Goal: Transaction & Acquisition: Purchase product/service

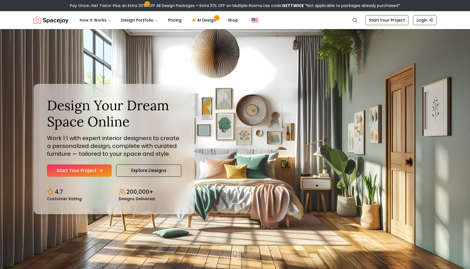
click at [97, 171] on link "Start Your Project" at bounding box center [79, 171] width 65 height 12
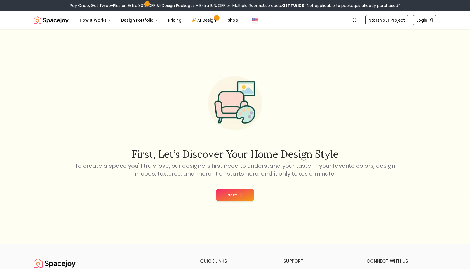
click at [234, 198] on button "Next" at bounding box center [235, 195] width 38 height 12
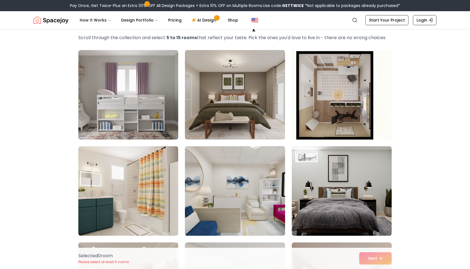
scroll to position [26, 0]
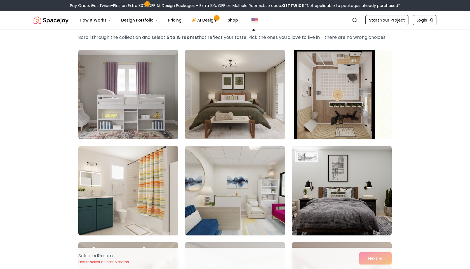
click at [363, 121] on img at bounding box center [342, 95] width 105 height 94
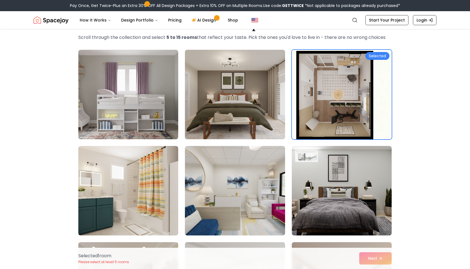
click at [254, 120] on img at bounding box center [235, 95] width 105 height 94
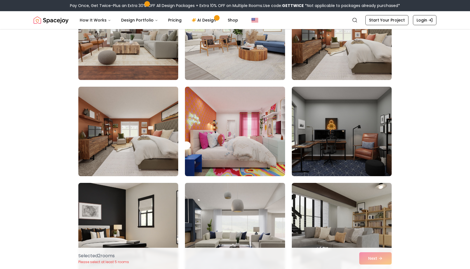
scroll to position [284, 0]
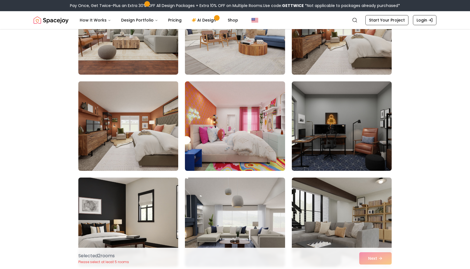
click at [151, 124] on img at bounding box center [128, 126] width 105 height 94
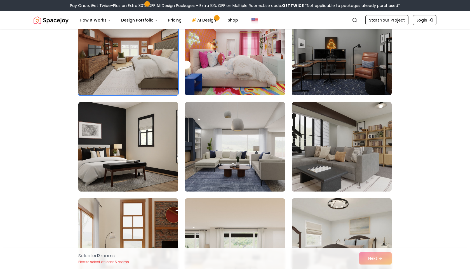
scroll to position [364, 0]
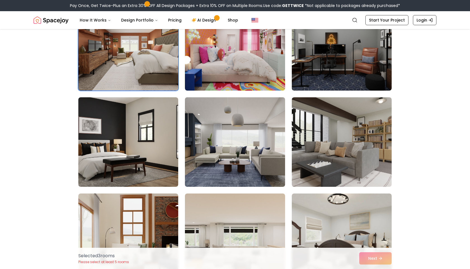
click at [249, 161] on img at bounding box center [235, 142] width 105 height 94
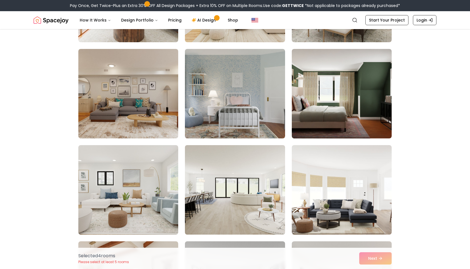
scroll to position [605, 0]
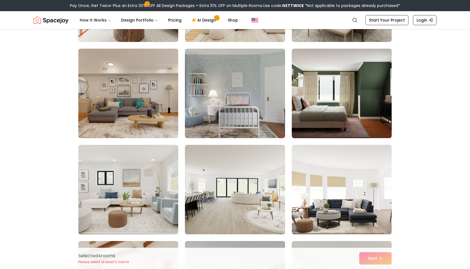
click at [144, 104] on img at bounding box center [128, 93] width 105 height 94
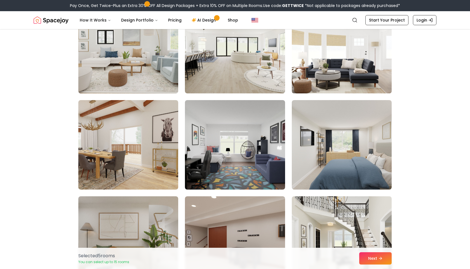
scroll to position [747, 0]
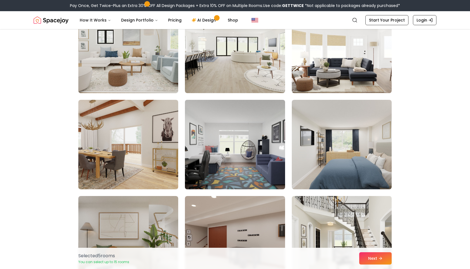
click at [253, 163] on img at bounding box center [235, 145] width 105 height 94
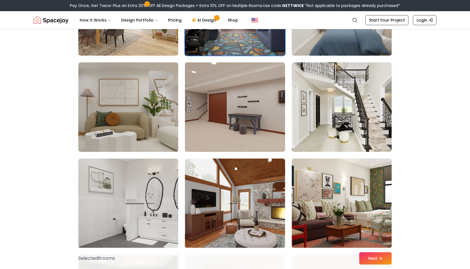
scroll to position [885, 0]
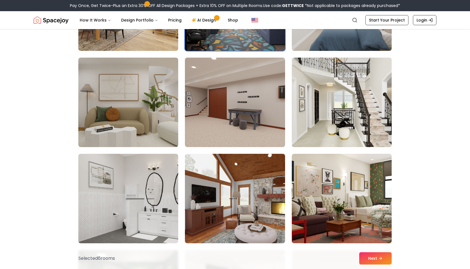
click at [338, 103] on img at bounding box center [342, 102] width 105 height 94
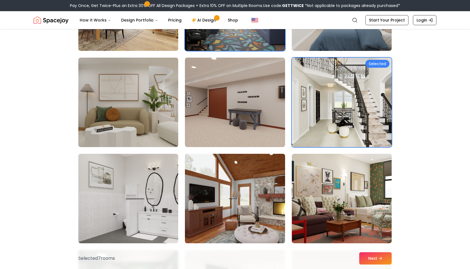
click at [242, 219] on img at bounding box center [235, 199] width 105 height 94
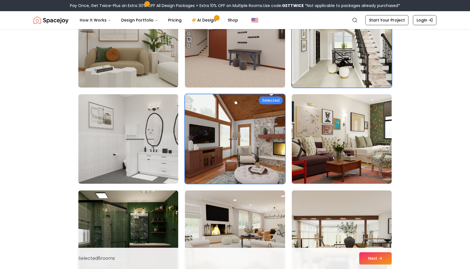
scroll to position [967, 0]
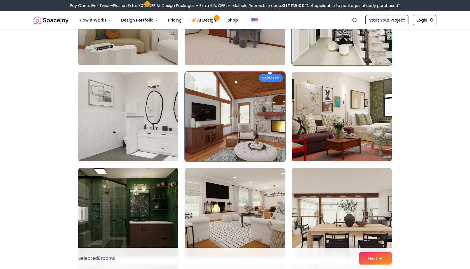
click at [138, 197] on img at bounding box center [128, 213] width 105 height 94
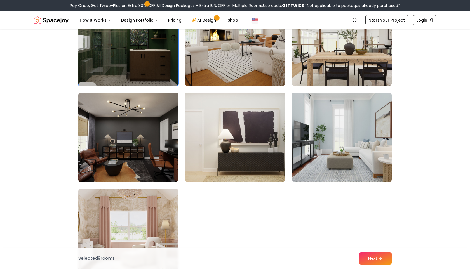
scroll to position [1140, 0]
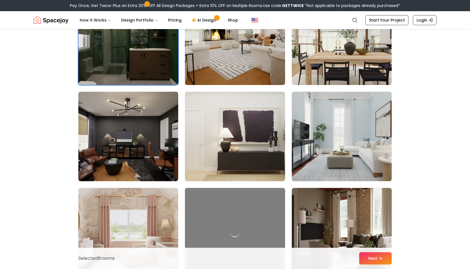
click at [342, 74] on img at bounding box center [342, 40] width 105 height 94
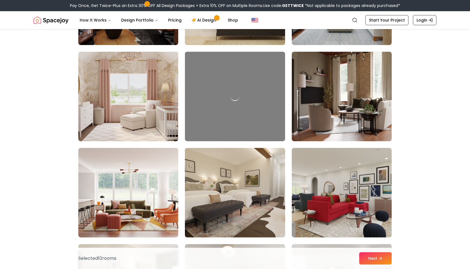
scroll to position [1277, 0]
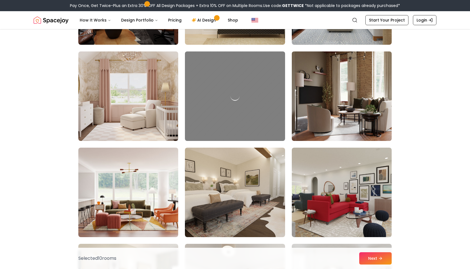
click at [341, 125] on img at bounding box center [342, 96] width 105 height 94
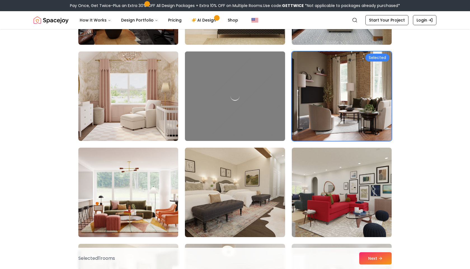
click at [127, 224] on img at bounding box center [128, 193] width 105 height 94
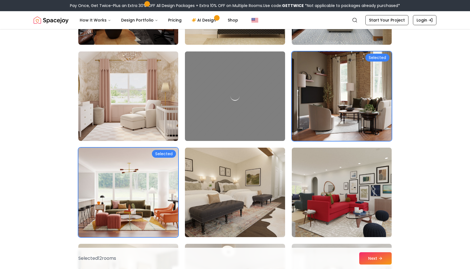
click at [275, 206] on img at bounding box center [235, 193] width 105 height 94
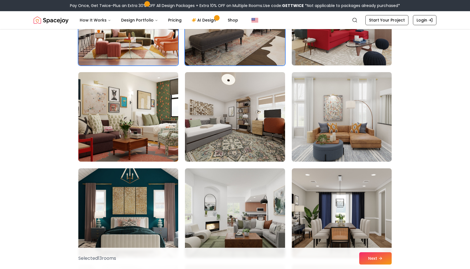
scroll to position [1449, 0]
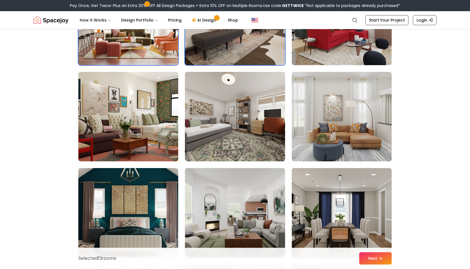
click at [164, 205] on img at bounding box center [128, 213] width 105 height 94
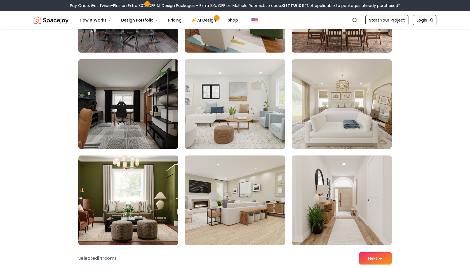
scroll to position [1764, 0]
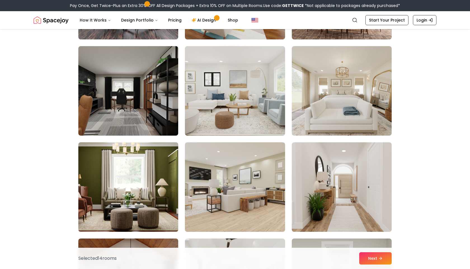
click at [130, 179] on img at bounding box center [128, 187] width 105 height 94
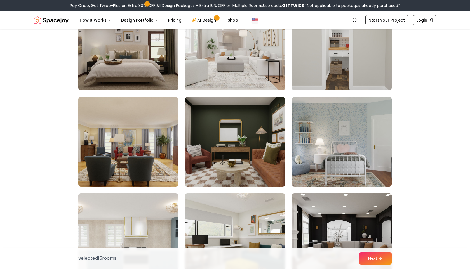
scroll to position [2002, 0]
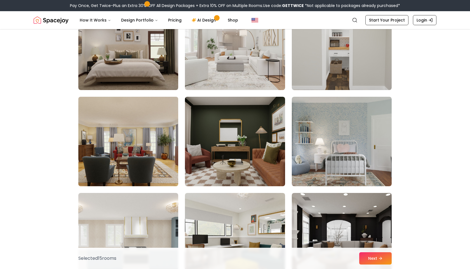
click at [160, 167] on img at bounding box center [128, 142] width 105 height 94
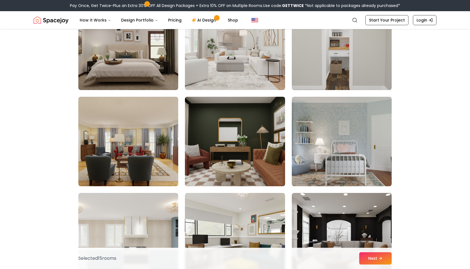
click at [241, 166] on img at bounding box center [235, 142] width 105 height 94
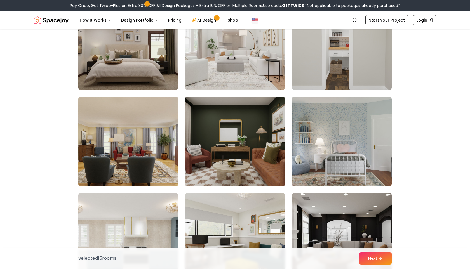
click at [152, 171] on img at bounding box center [128, 142] width 105 height 94
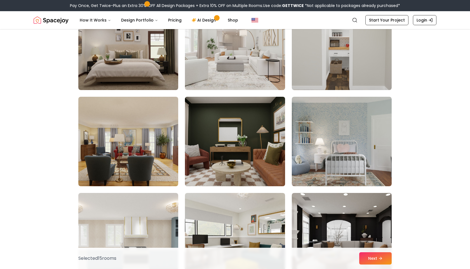
click at [262, 157] on img at bounding box center [235, 142] width 105 height 94
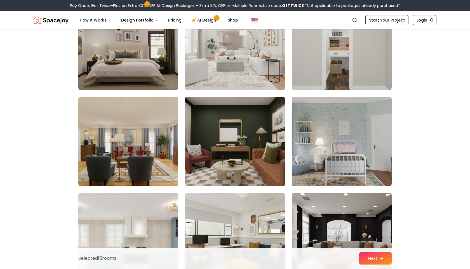
click at [379, 254] on button "Next" at bounding box center [376, 259] width 32 height 12
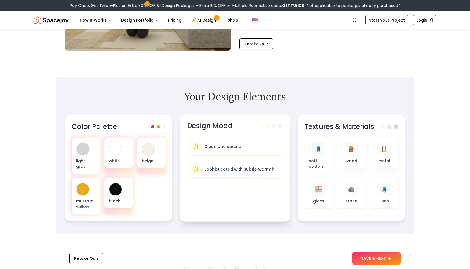
scroll to position [118, 0]
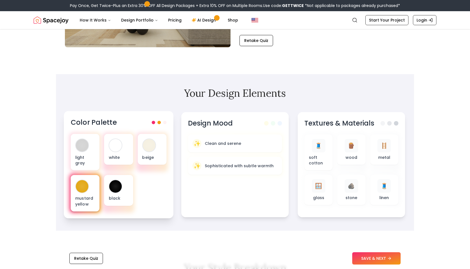
click at [83, 196] on p "mustard yellow" at bounding box center [85, 201] width 20 height 11
click at [117, 196] on p "black" at bounding box center [119, 199] width 20 height 6
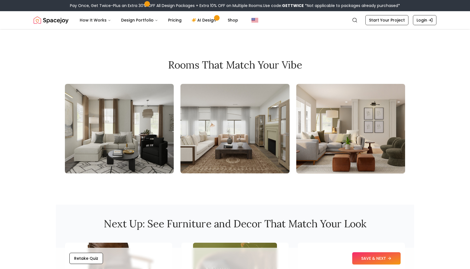
scroll to position [578, 0]
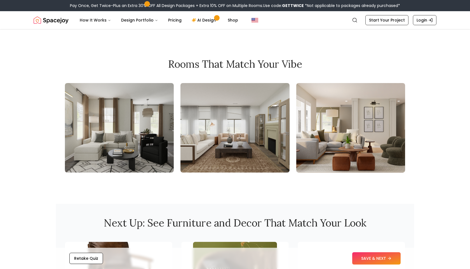
click at [368, 267] on div "Retake Quiz SAVE & NEXT" at bounding box center [235, 258] width 358 height 21
click at [368, 260] on button "SAVE & NEXT" at bounding box center [377, 259] width 48 height 12
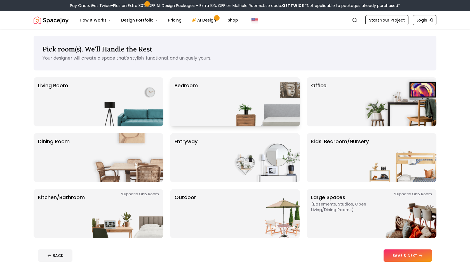
click at [207, 109] on div "Bedroom" at bounding box center [235, 101] width 130 height 49
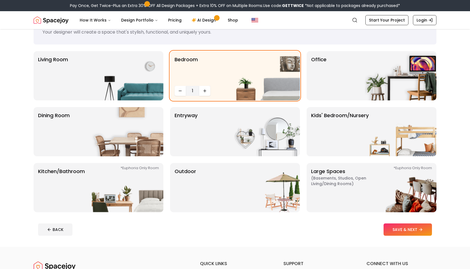
scroll to position [26, 0]
click at [404, 200] on img at bounding box center [401, 187] width 72 height 49
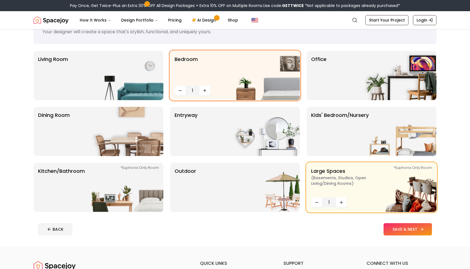
click at [402, 228] on button "SAVE & NEXT" at bounding box center [408, 229] width 48 height 12
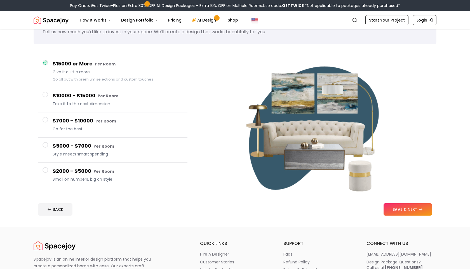
click at [103, 173] on small "Per Room" at bounding box center [104, 172] width 21 height 6
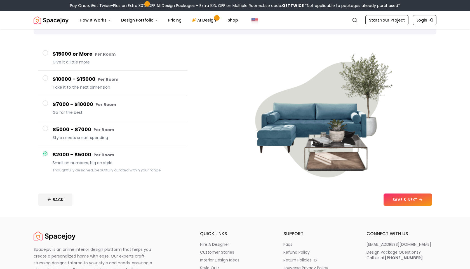
scroll to position [37, 0]
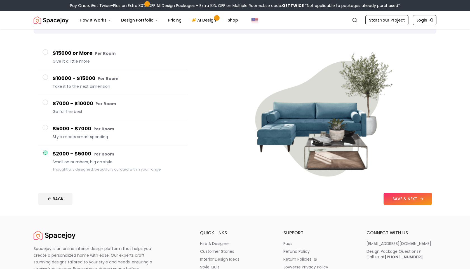
click at [391, 199] on button "SAVE & NEXT" at bounding box center [408, 199] width 48 height 12
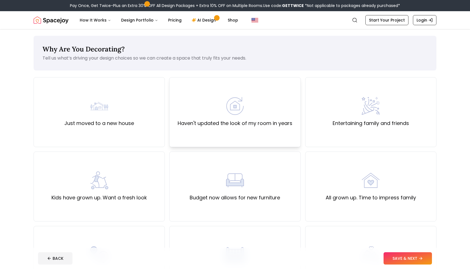
click at [251, 99] on div "Haven't updated the look of my room in years" at bounding box center [235, 112] width 115 height 30
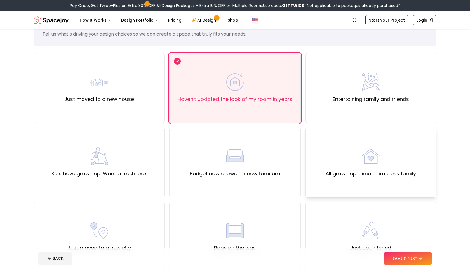
scroll to position [23, 0]
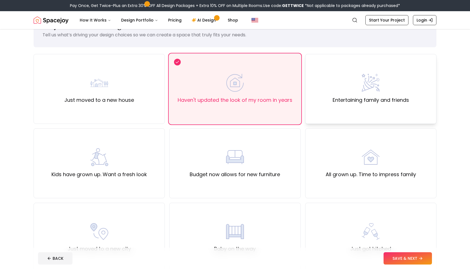
click at [397, 110] on div "Entertaining family and friends" at bounding box center [371, 89] width 131 height 70
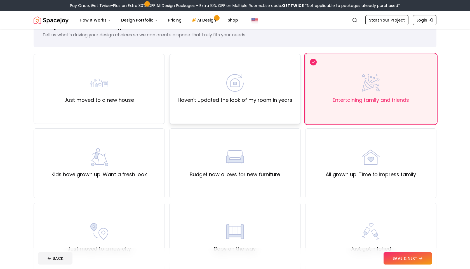
click at [254, 104] on div "Haven't updated the look of my room in years" at bounding box center [234, 89] width 131 height 70
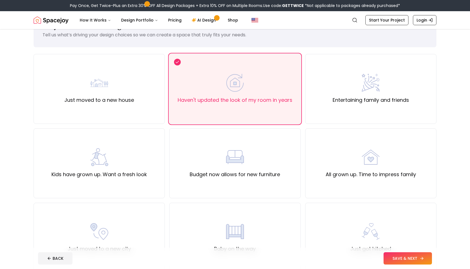
click at [400, 258] on button "SAVE & NEXT" at bounding box center [408, 259] width 48 height 12
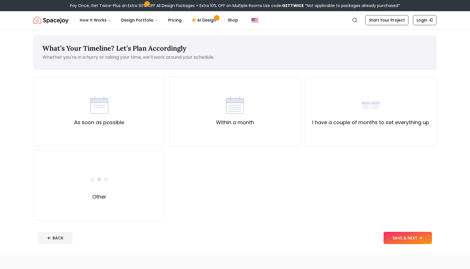
scroll to position [2, 0]
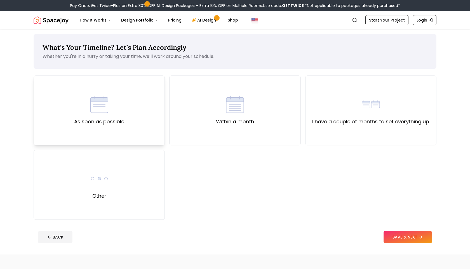
click at [73, 94] on div "As soon as possible" at bounding box center [99, 111] width 131 height 70
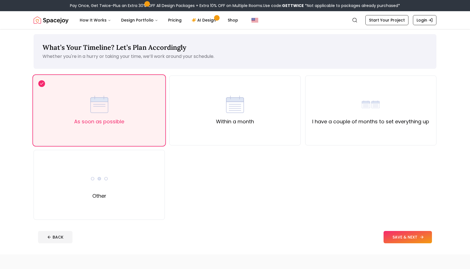
click at [415, 242] on button "SAVE & NEXT" at bounding box center [408, 237] width 48 height 12
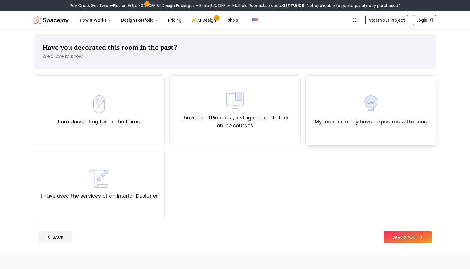
click at [368, 123] on label "My friends/family have helped me with ideas" at bounding box center [371, 122] width 112 height 8
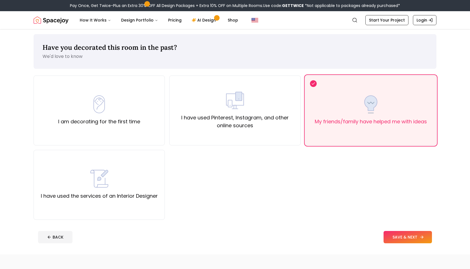
click at [401, 233] on button "SAVE & NEXT" at bounding box center [408, 237] width 48 height 12
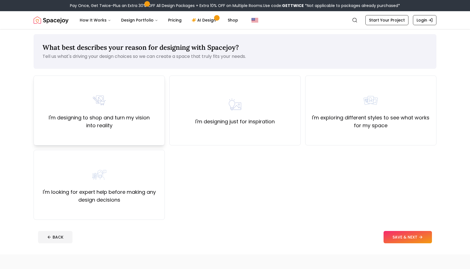
click at [138, 125] on label "I'm designing to shop and turn my vision into reality" at bounding box center [99, 122] width 122 height 16
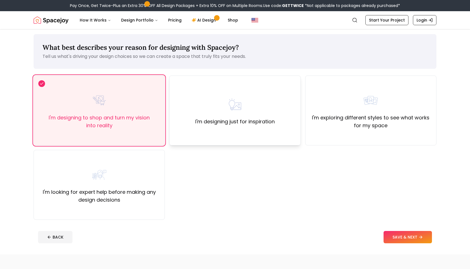
click at [271, 128] on div "I'm designing just for inspiration" at bounding box center [234, 111] width 131 height 70
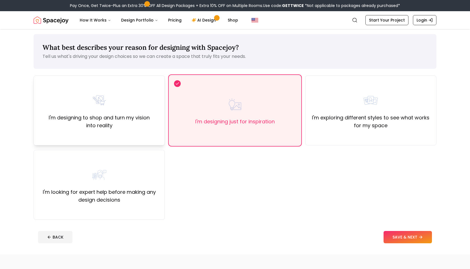
click at [156, 127] on label "I'm designing to shop and turn my vision into reality" at bounding box center [99, 122] width 122 height 16
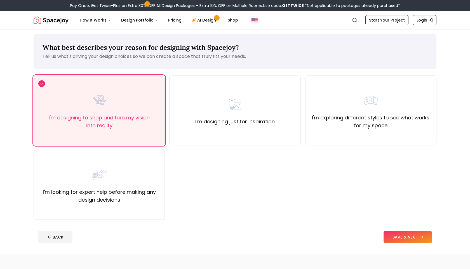
click at [402, 241] on button "SAVE & NEXT" at bounding box center [408, 237] width 48 height 12
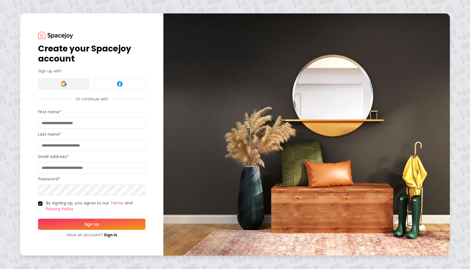
click at [67, 85] on img at bounding box center [63, 84] width 7 height 7
